Goal: Transaction & Acquisition: Download file/media

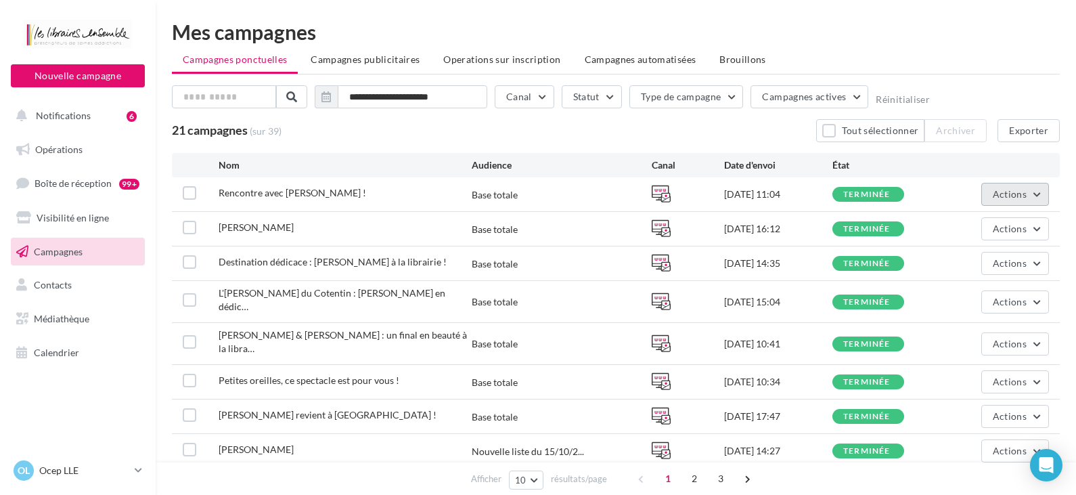
click at [1017, 196] on span "Actions" at bounding box center [1010, 194] width 34 height 12
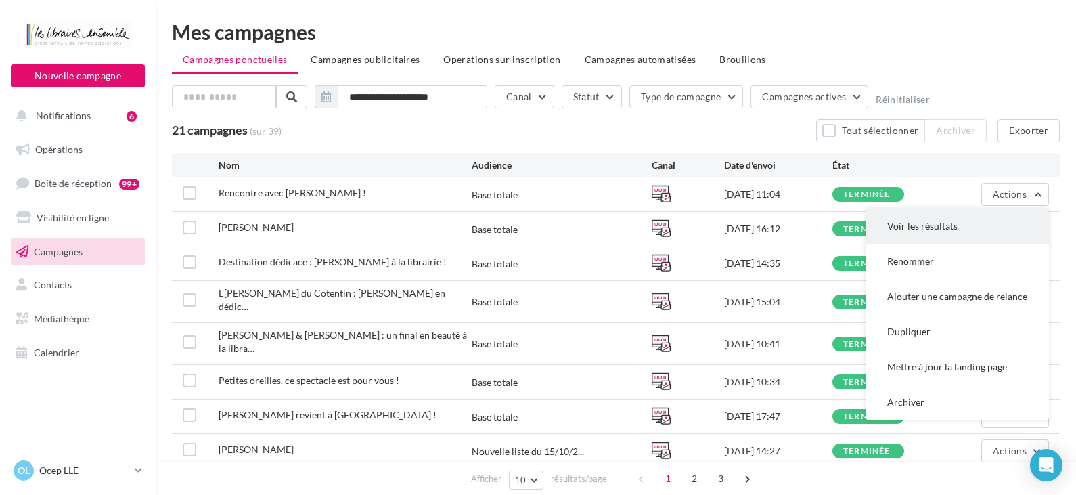
click at [985, 226] on button "Voir les résultats" at bounding box center [957, 225] width 183 height 35
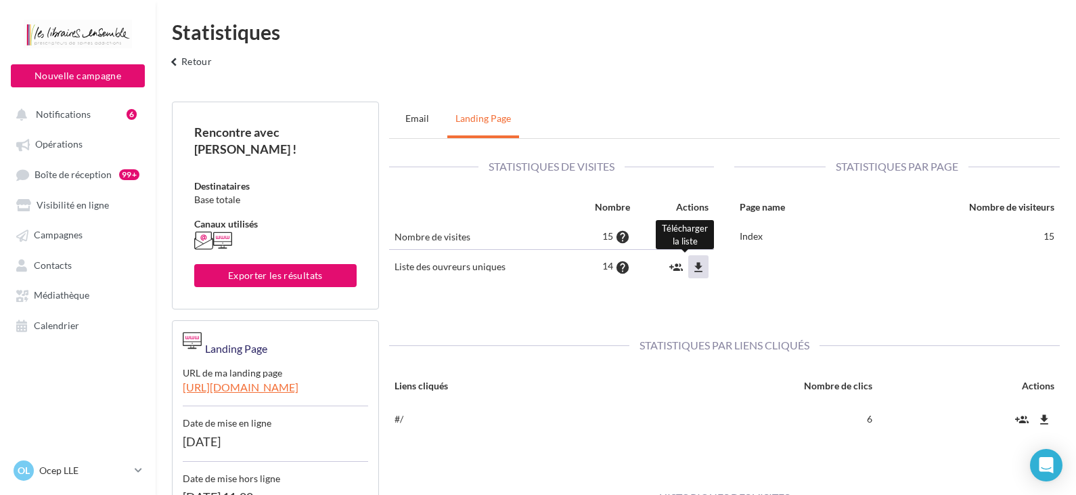
click at [694, 268] on icon "file_download" at bounding box center [699, 268] width 14 height 14
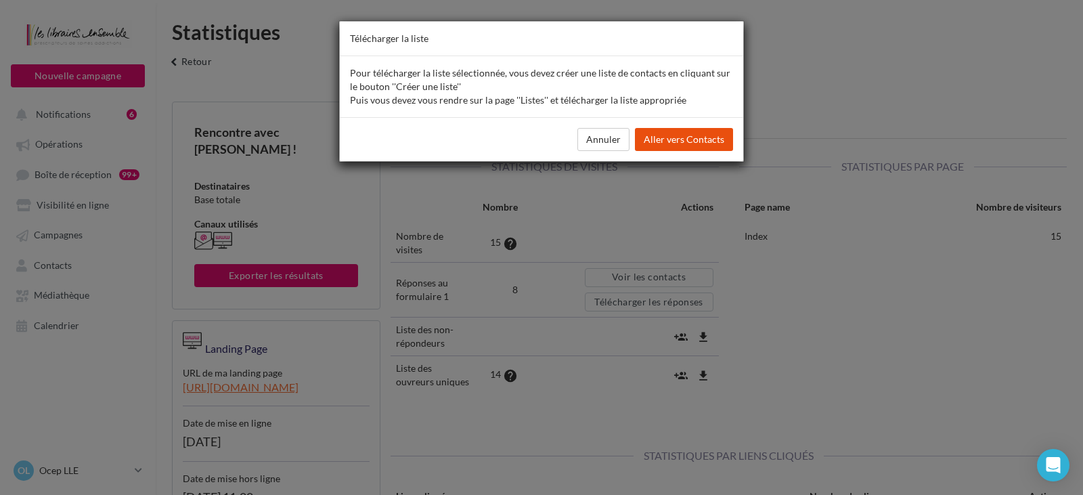
drag, startPoint x: 686, startPoint y: 146, endPoint x: 813, endPoint y: 309, distance: 206.5
click at [807, 303] on div "Télécharger la liste Pour télécharger la liste sélectionnée, vous devez créer u…" at bounding box center [541, 247] width 1083 height 495
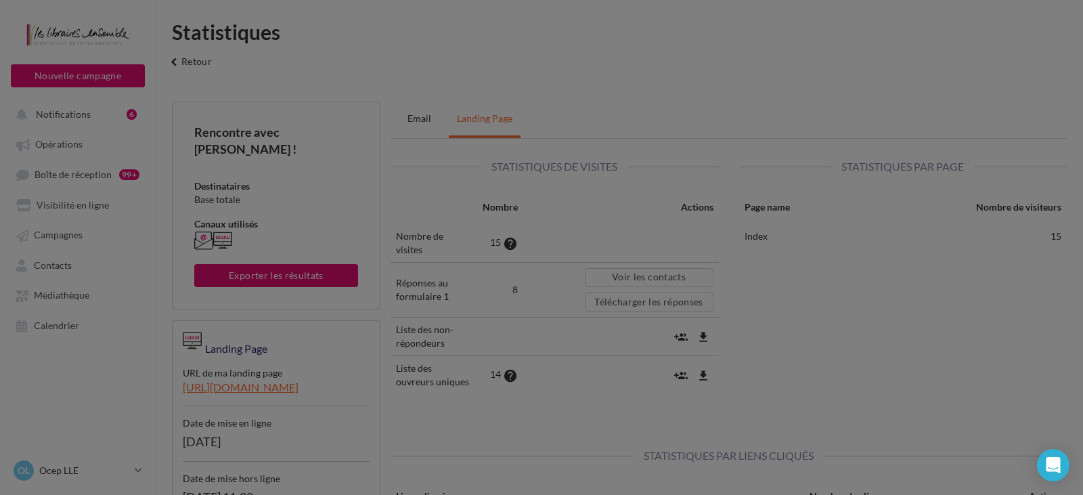
drag, startPoint x: 816, startPoint y: 311, endPoint x: 716, endPoint y: 309, distance: 100.2
click at [812, 311] on div "Télécharger la liste Pour télécharger la liste sélectionnée, vous devez créer u…" at bounding box center [541, 247] width 1083 height 495
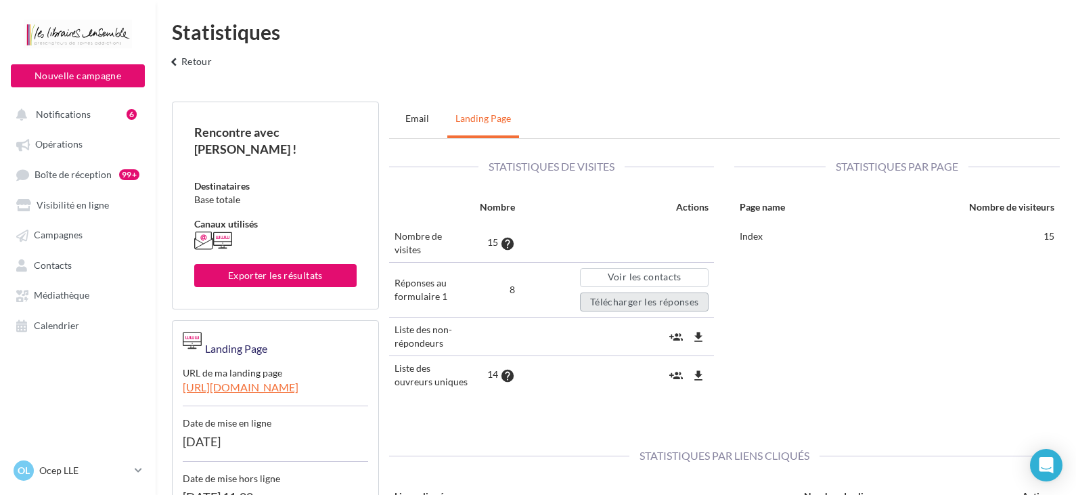
click at [659, 292] on button "Télécharger les réponses" at bounding box center [644, 301] width 129 height 19
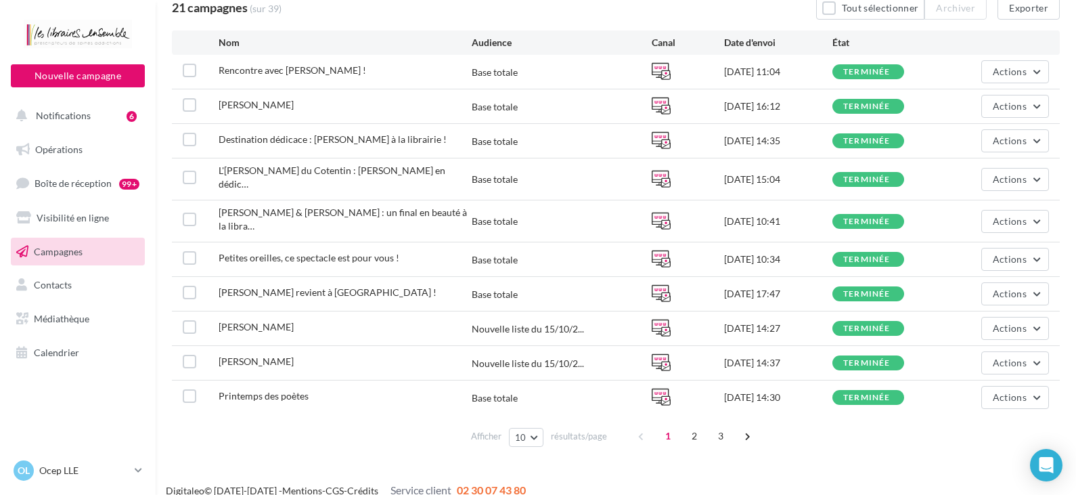
scroll to position [123, 0]
click at [1001, 112] on button "Actions" at bounding box center [1015, 105] width 68 height 23
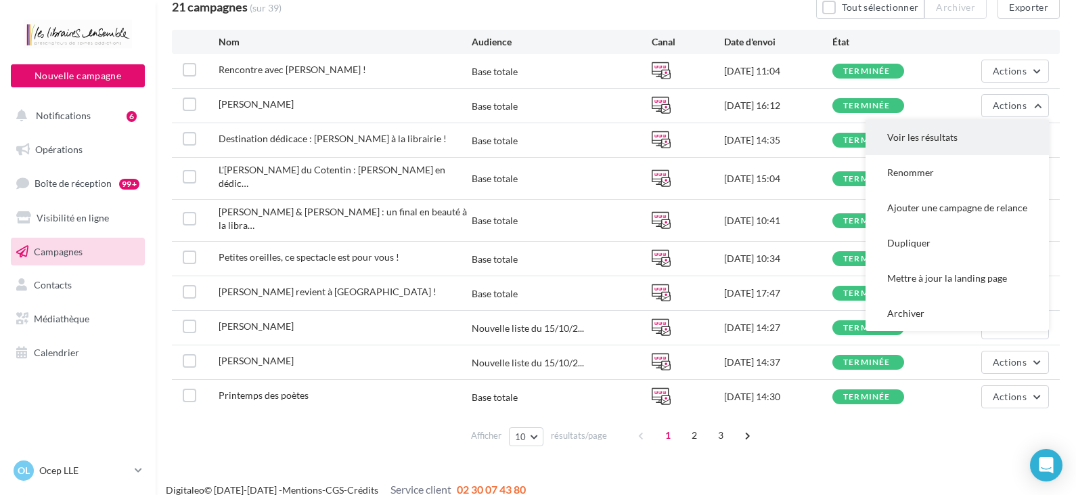
click at [982, 139] on button "Voir les résultats" at bounding box center [957, 137] width 183 height 35
